Goal: Check status: Check status

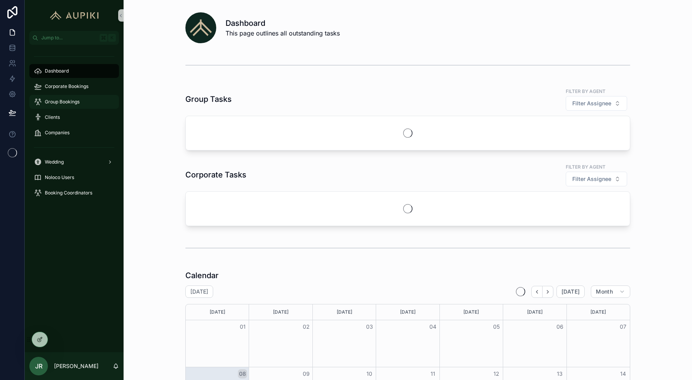
click at [68, 100] on span "Group Bookings" at bounding box center [62, 102] width 35 height 6
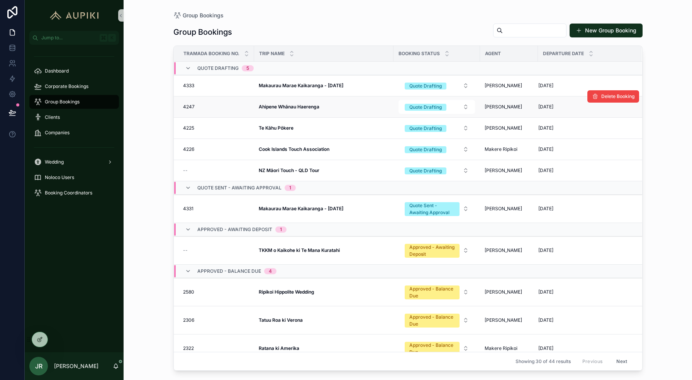
click at [300, 106] on strong "Ahipene Whānau Haerenga" at bounding box center [289, 107] width 61 height 6
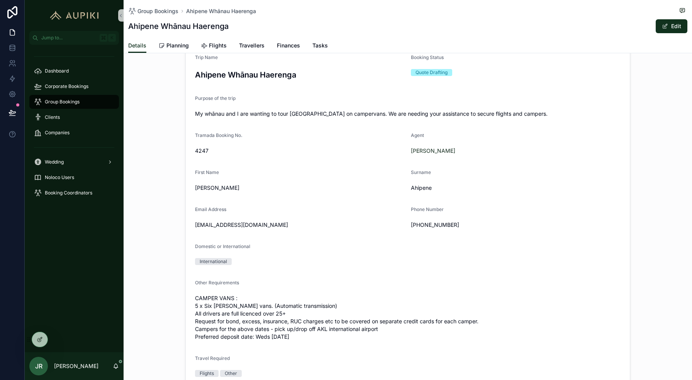
scroll to position [106, 0]
click at [209, 49] on span "Flights" at bounding box center [218, 46] width 18 height 8
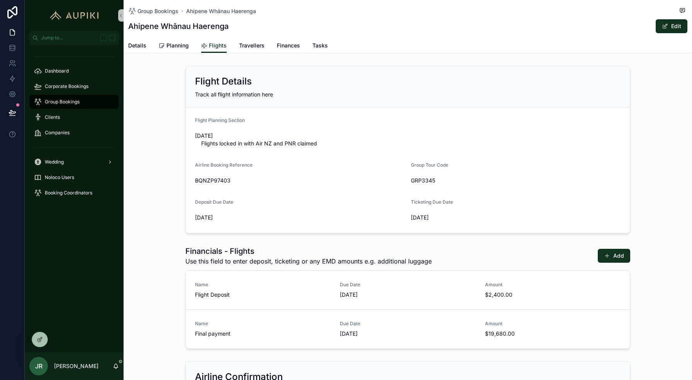
scroll to position [20, 0]
